Goal: Task Accomplishment & Management: Use online tool/utility

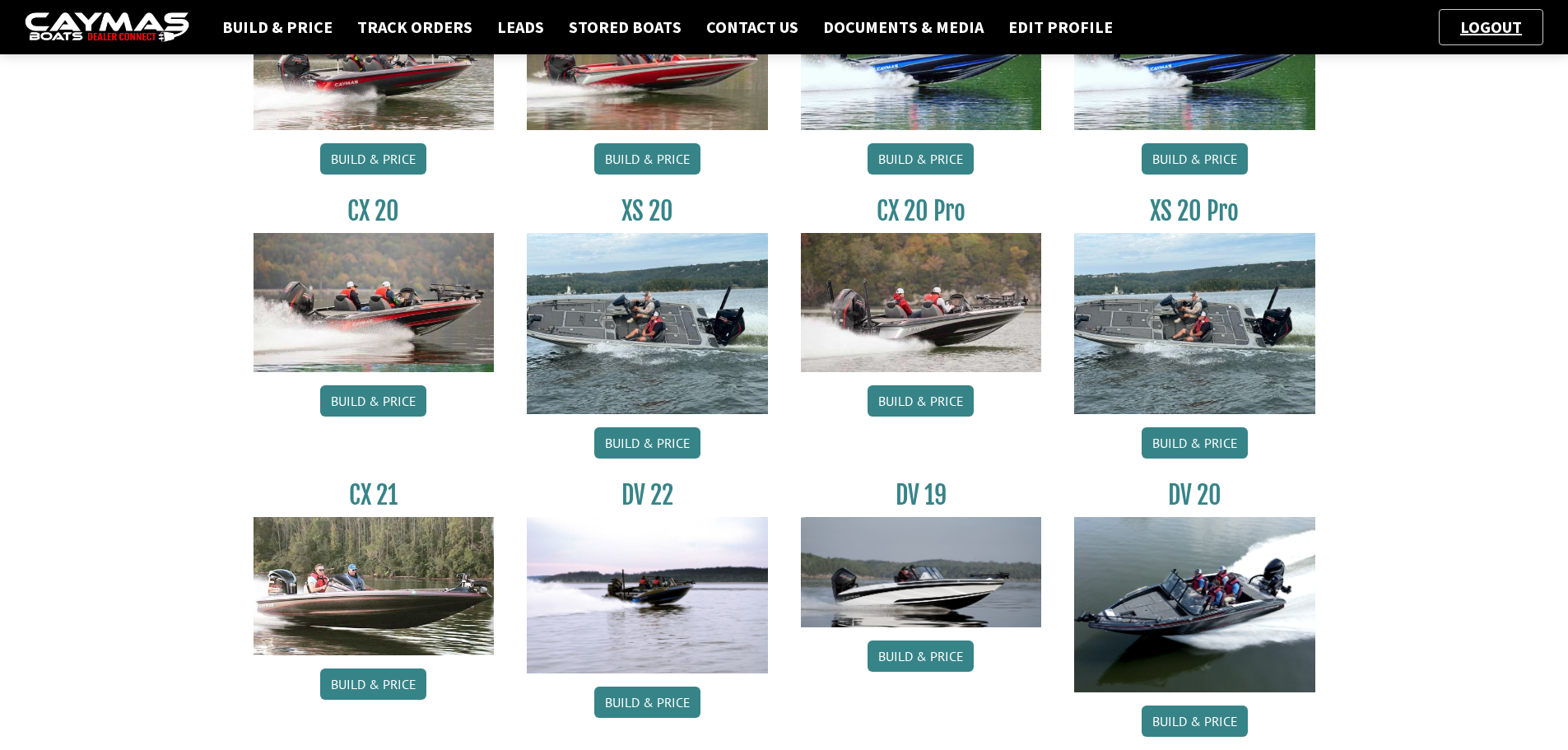
scroll to position [1235, 0]
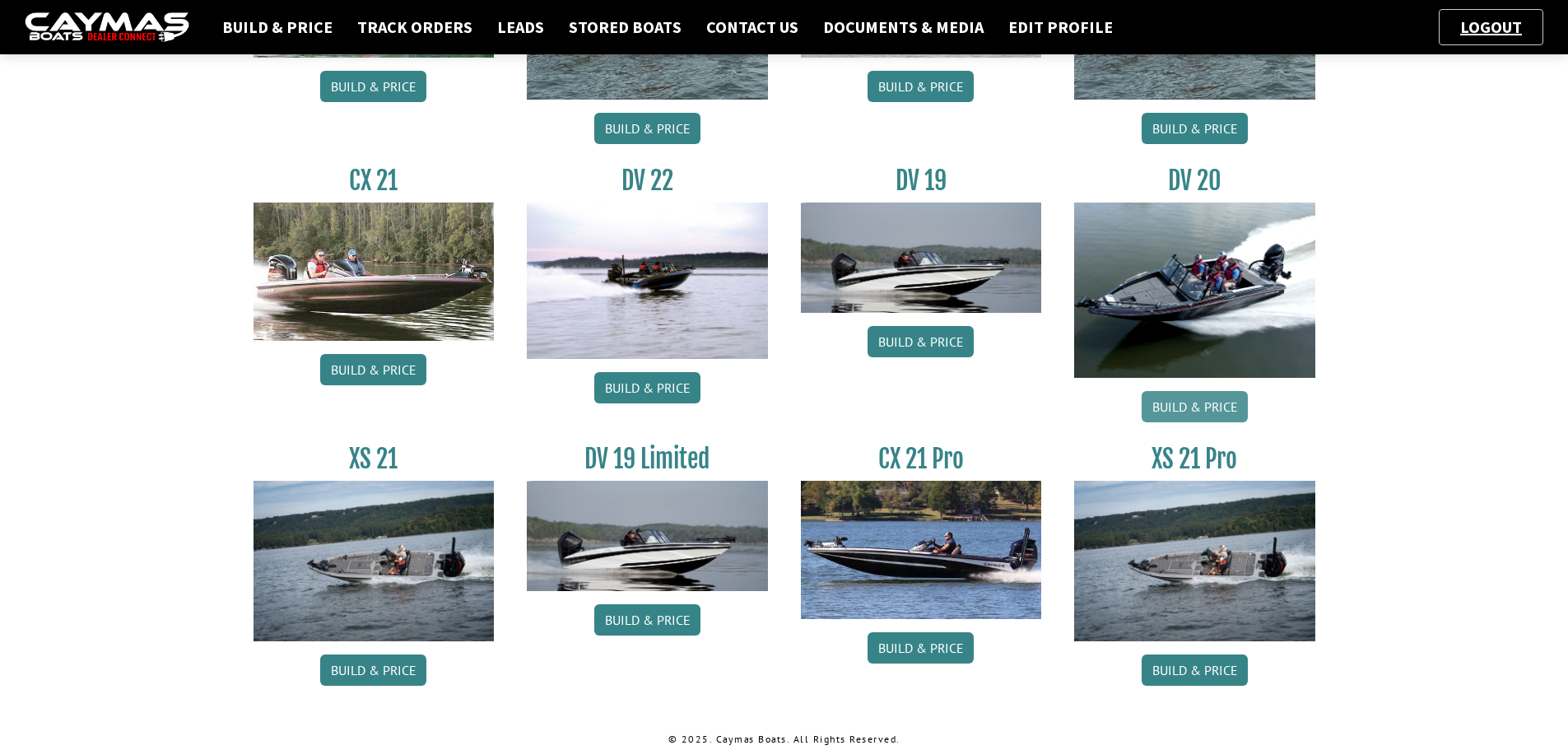
click at [1204, 414] on link "Build & Price" at bounding box center [1195, 407] width 106 height 31
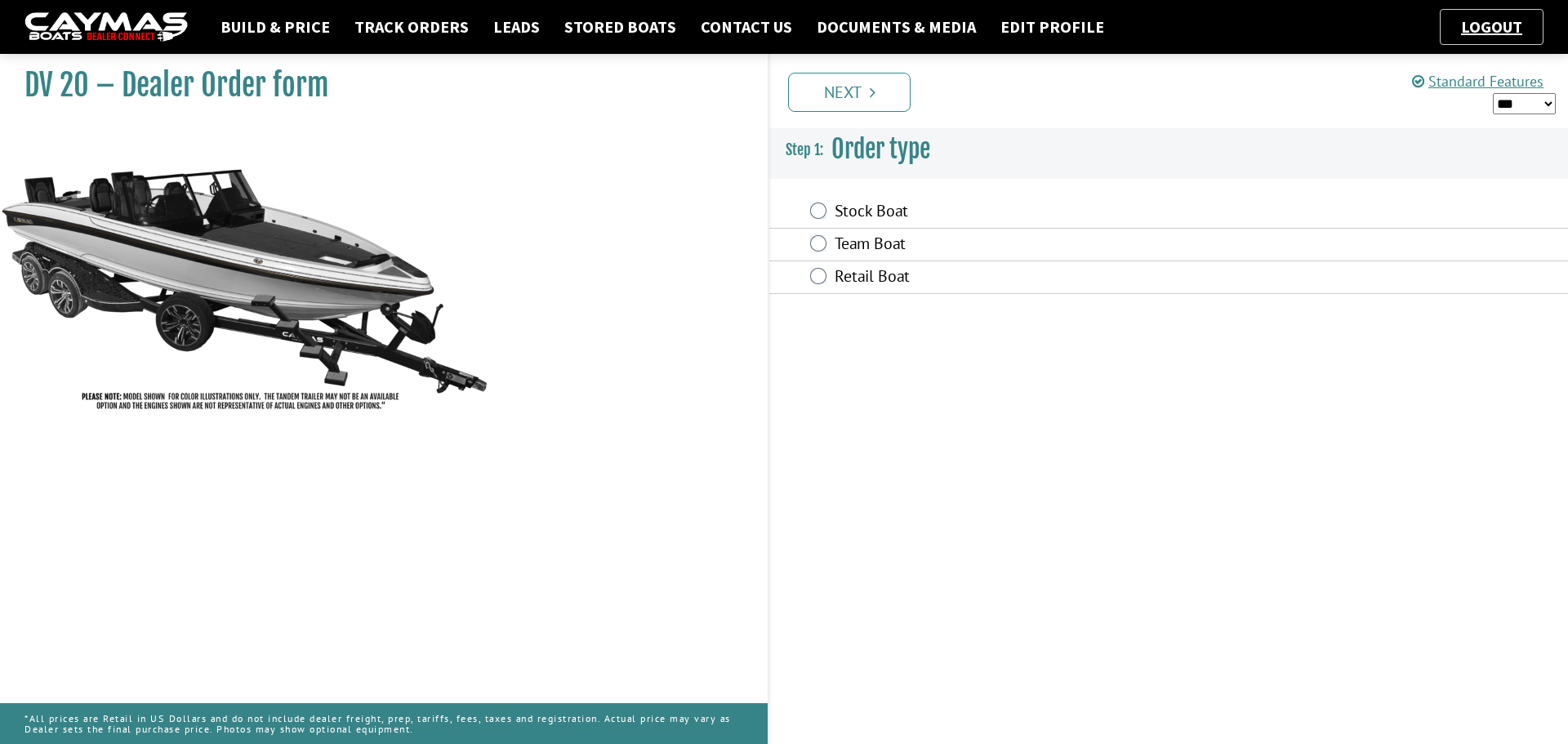
click at [827, 209] on div "Stock Boat" at bounding box center [1169, 213] width 799 height 33
click at [852, 209] on label "Stock Boat" at bounding box center [1055, 213] width 440 height 24
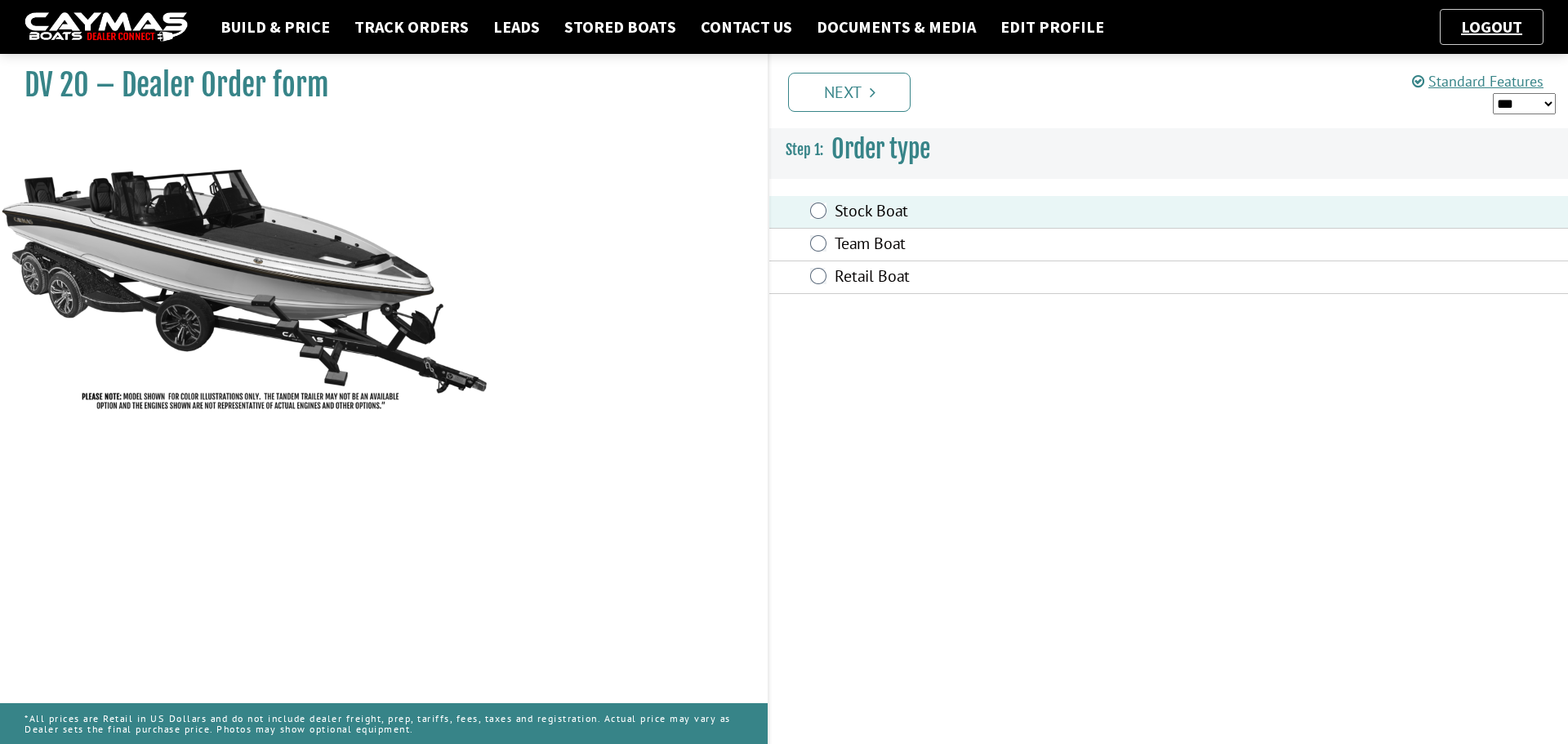
click at [840, 103] on link "Next" at bounding box center [849, 92] width 123 height 39
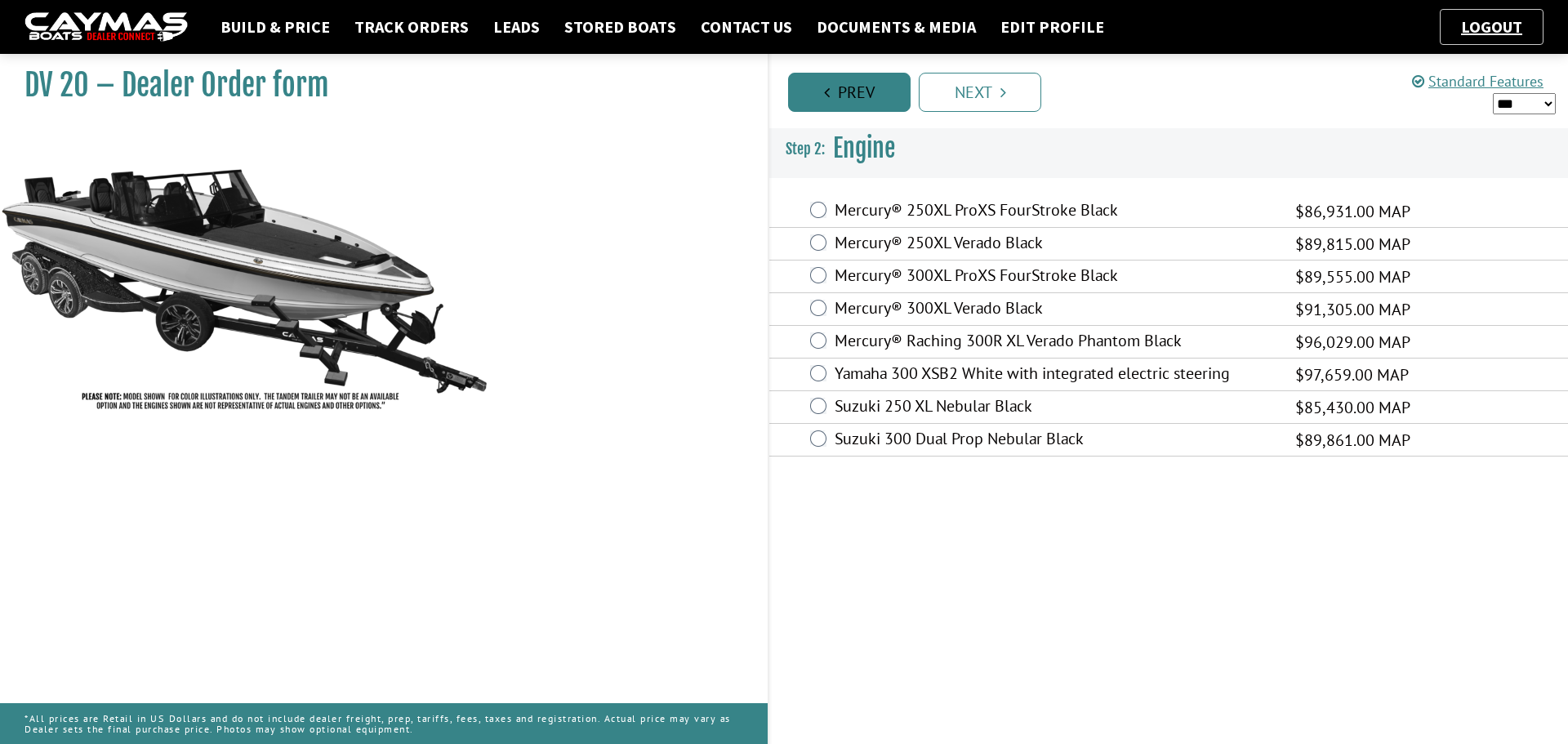
click at [861, 85] on link "Prev" at bounding box center [849, 92] width 123 height 39
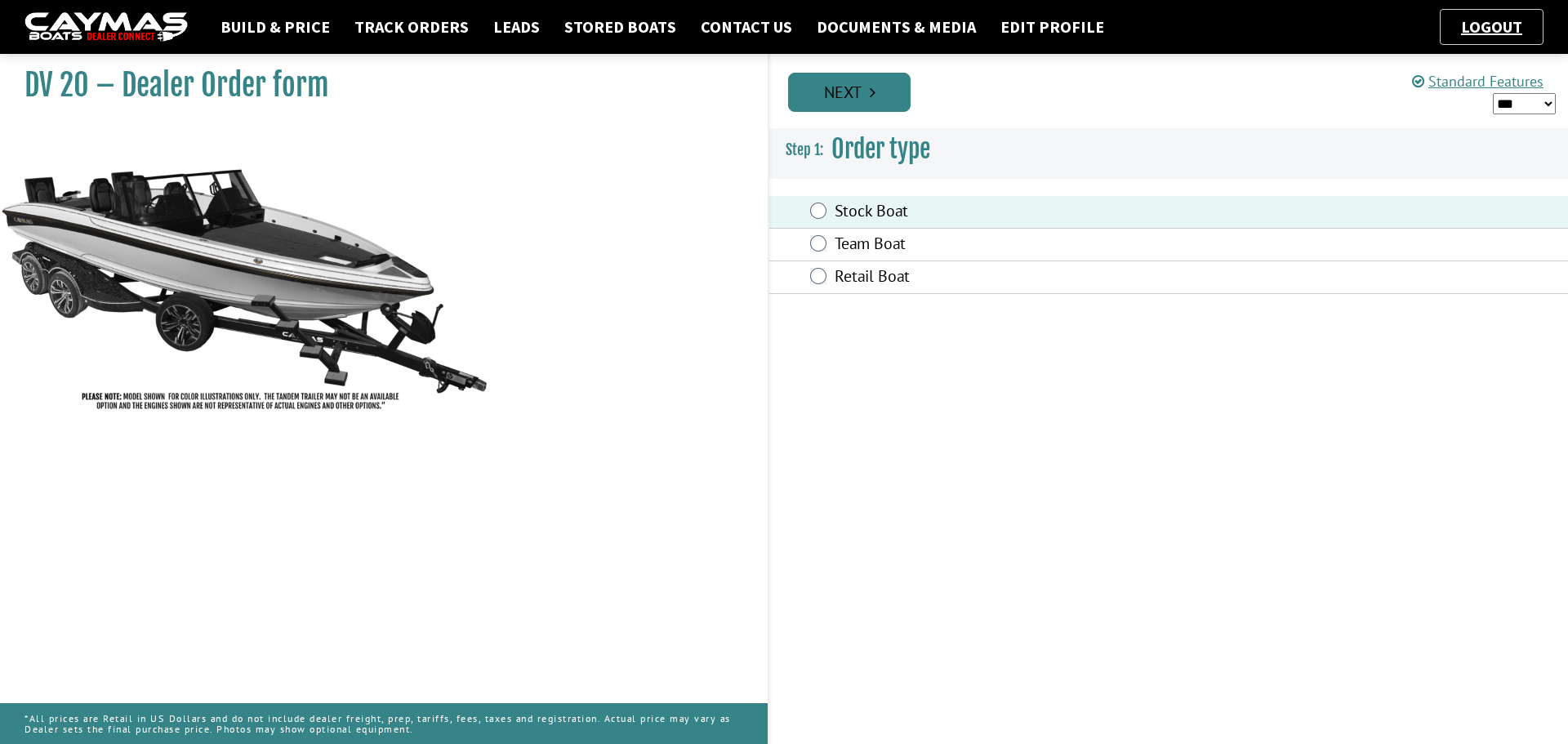
click at [905, 85] on link "Next" at bounding box center [849, 92] width 123 height 39
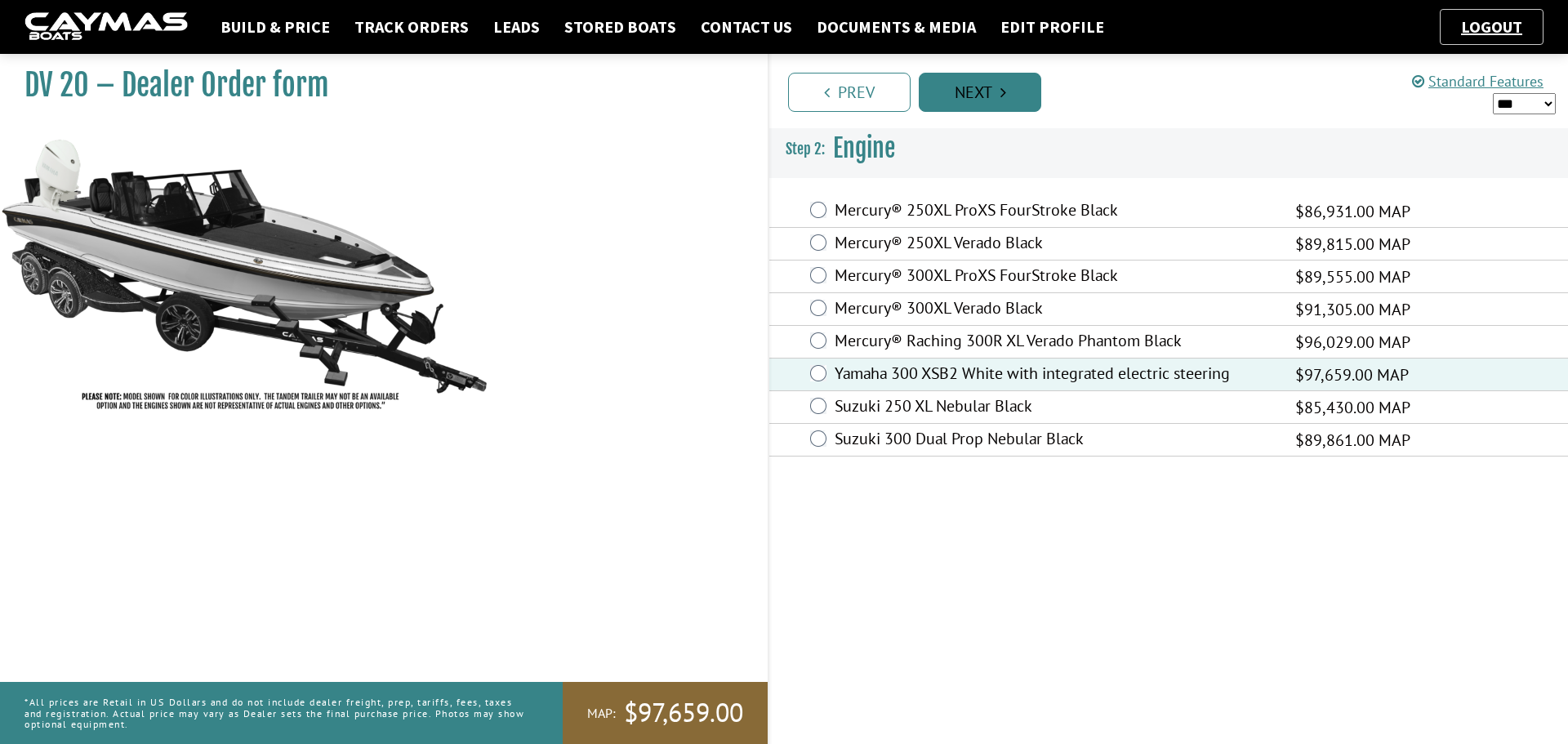
click at [995, 85] on link "Next" at bounding box center [980, 92] width 123 height 39
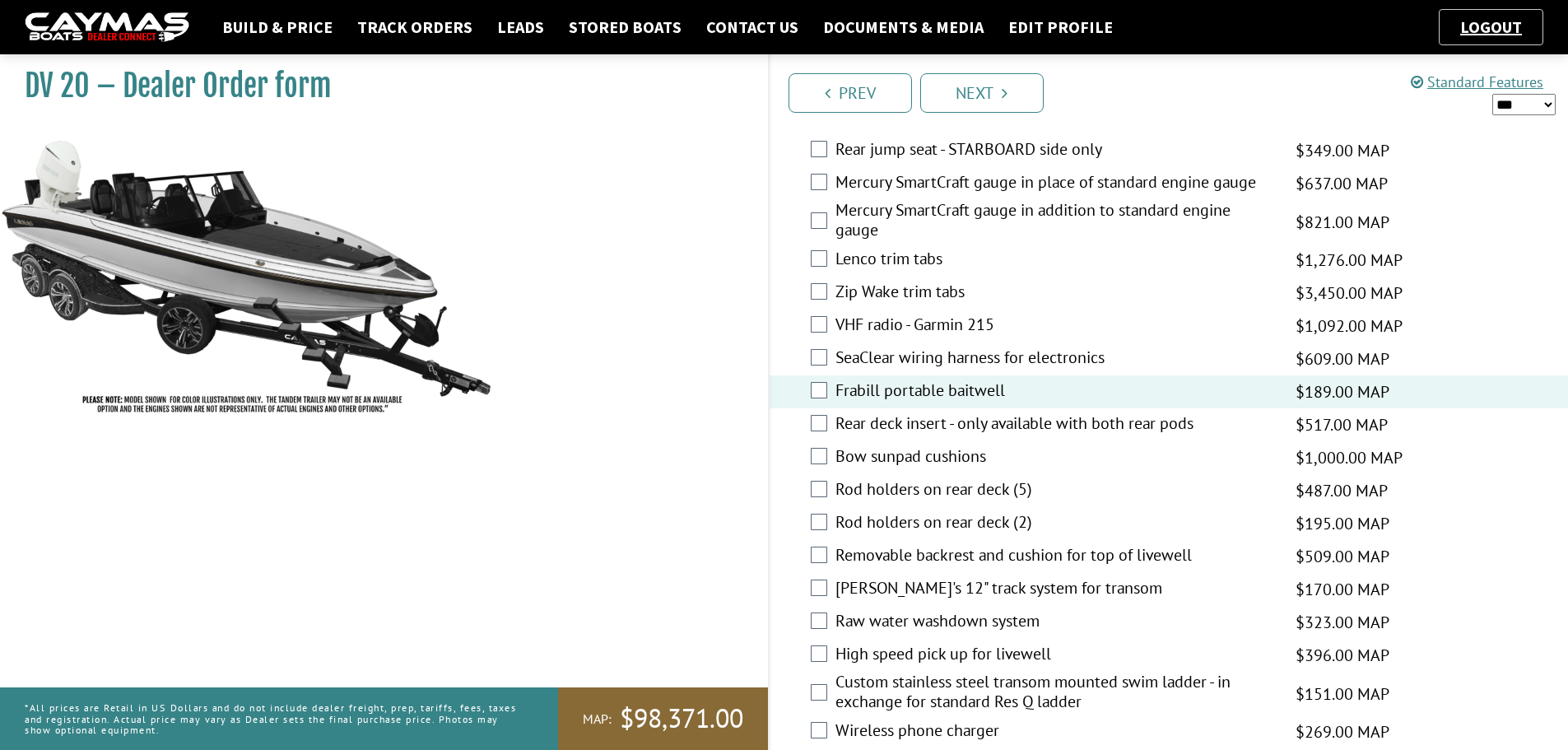
scroll to position [3047, 0]
